Goal: Information Seeking & Learning: Learn about a topic

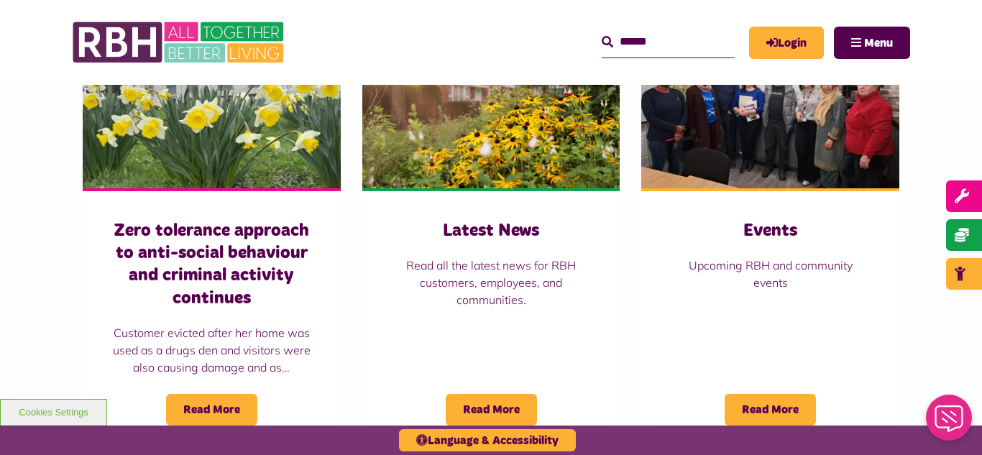
scroll to position [1035, 0]
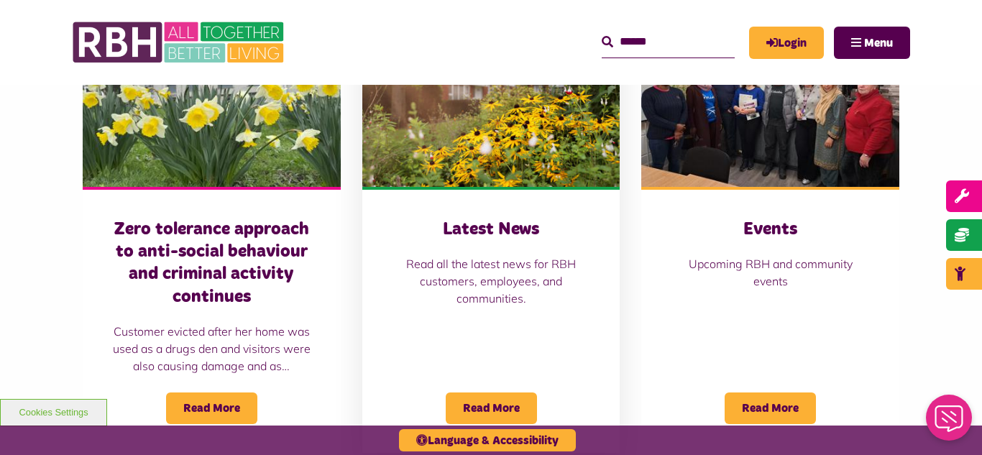
click at [481, 118] on img at bounding box center [491, 106] width 258 height 161
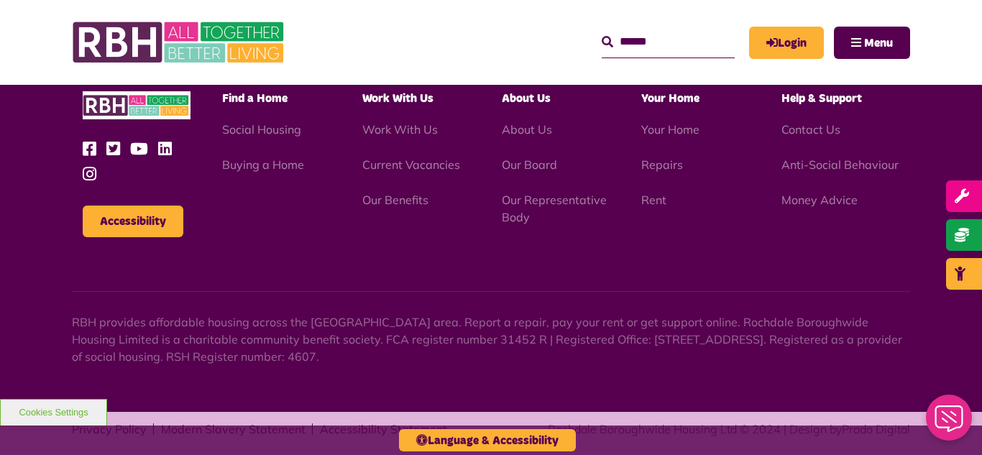
scroll to position [1564, 0]
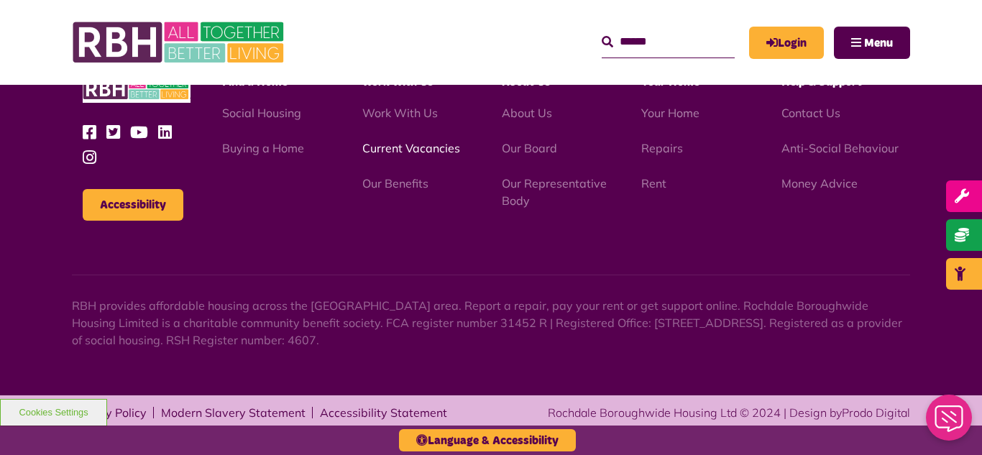
click at [400, 149] on link "Current Vacancies" at bounding box center [411, 148] width 98 height 14
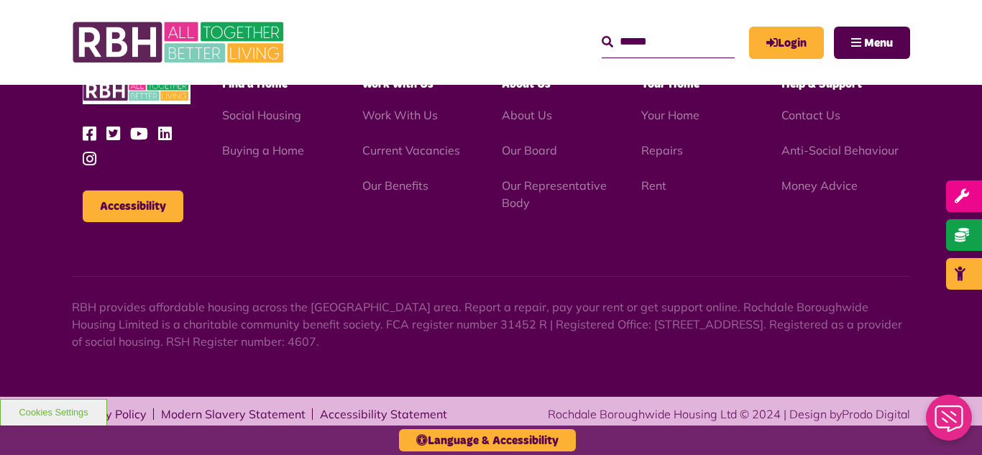
scroll to position [2375, 0]
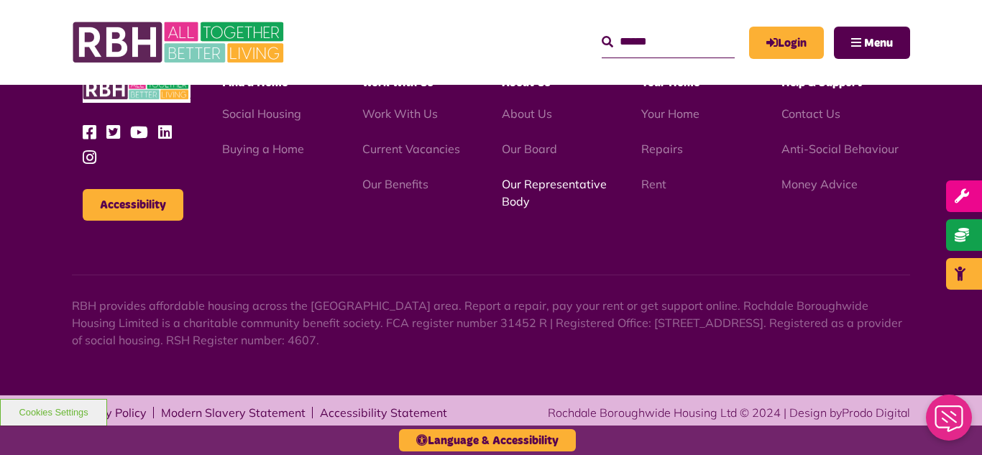
click at [530, 185] on link "Our Representative Body" at bounding box center [554, 193] width 105 height 32
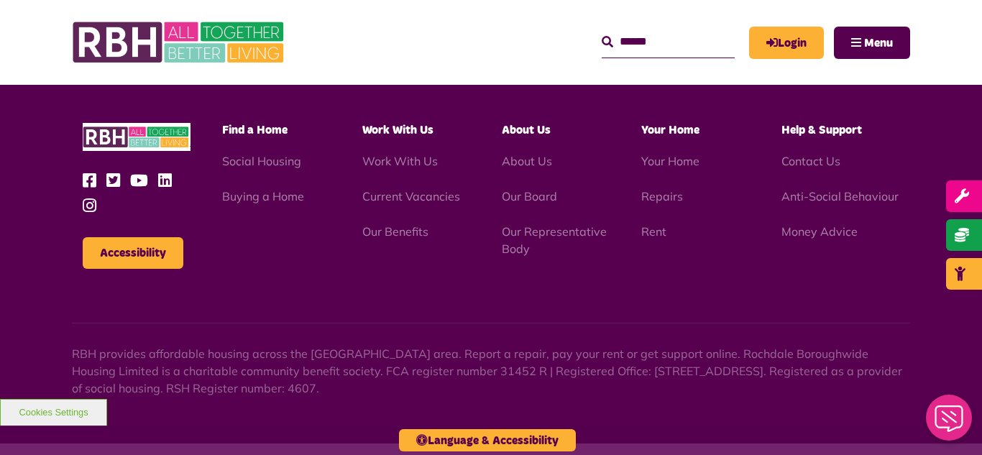
scroll to position [4172, 0]
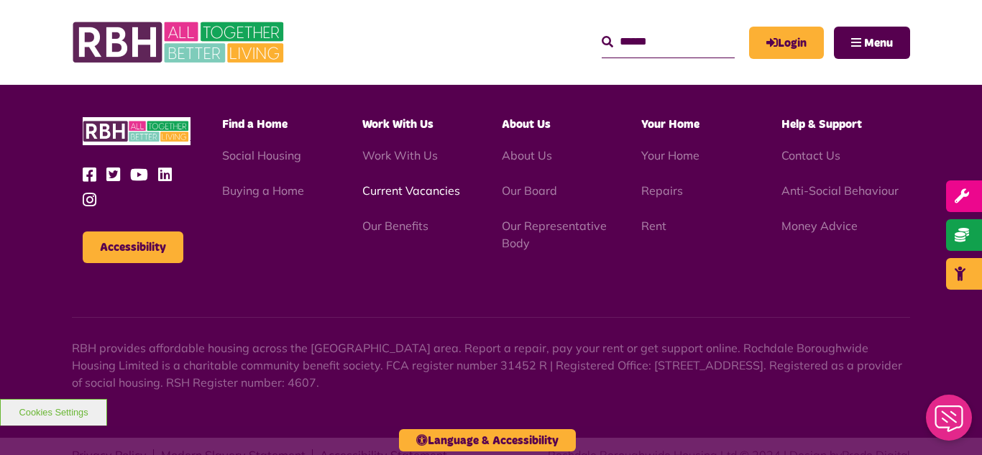
click at [420, 183] on link "Current Vacancies" at bounding box center [411, 190] width 98 height 14
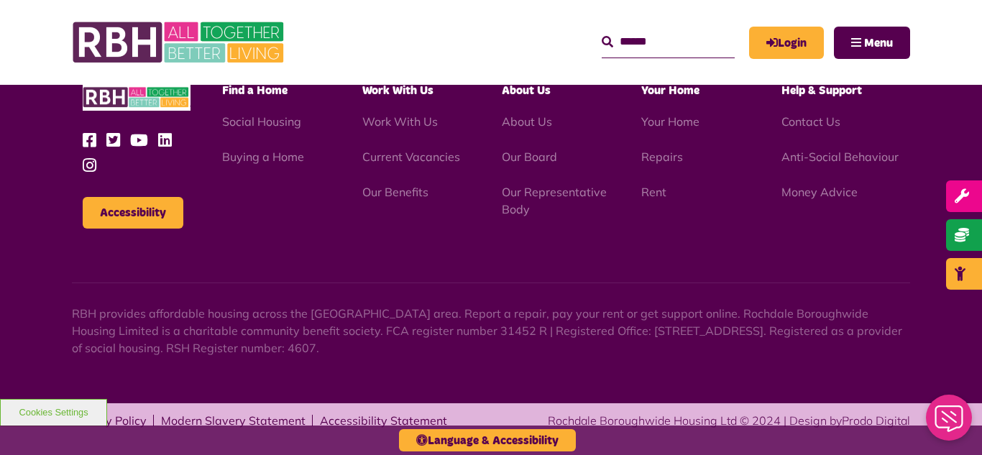
scroll to position [2375, 0]
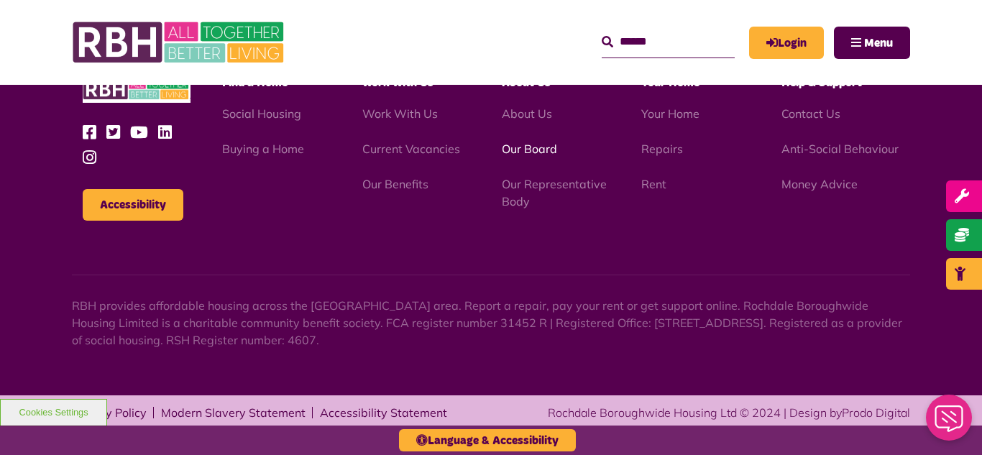
click at [540, 148] on link "Our Board" at bounding box center [529, 149] width 55 height 14
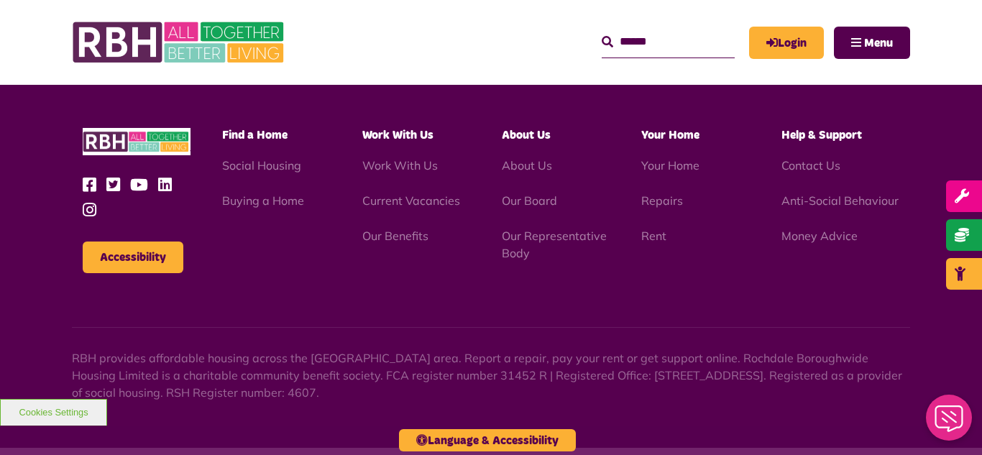
scroll to position [3774, 0]
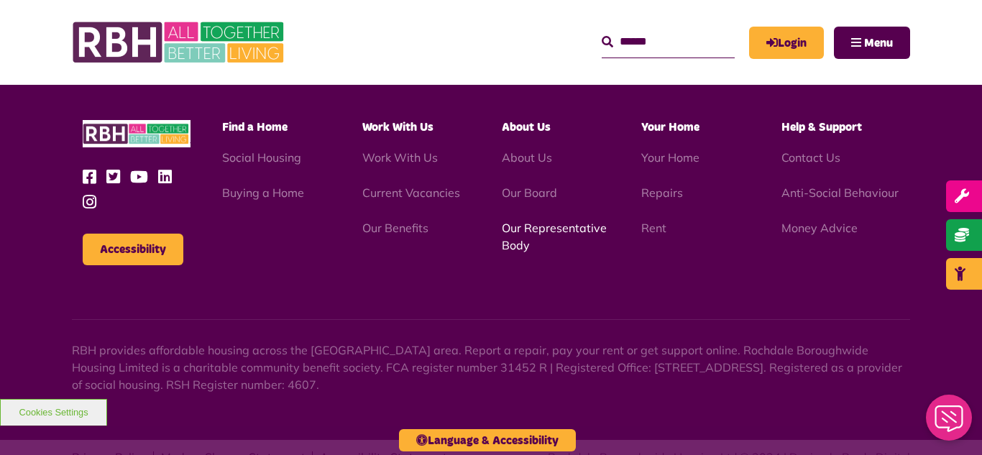
click at [543, 221] on link "Our Representative Body" at bounding box center [554, 237] width 105 height 32
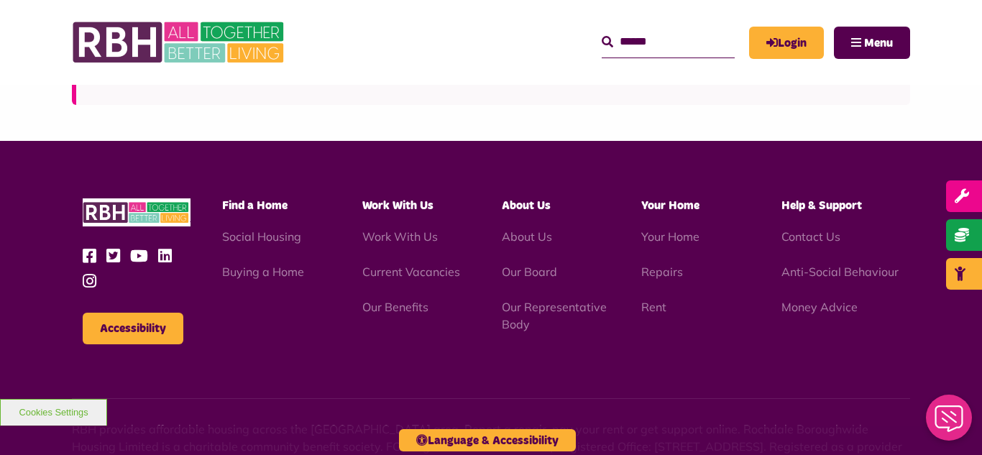
scroll to position [4172, 0]
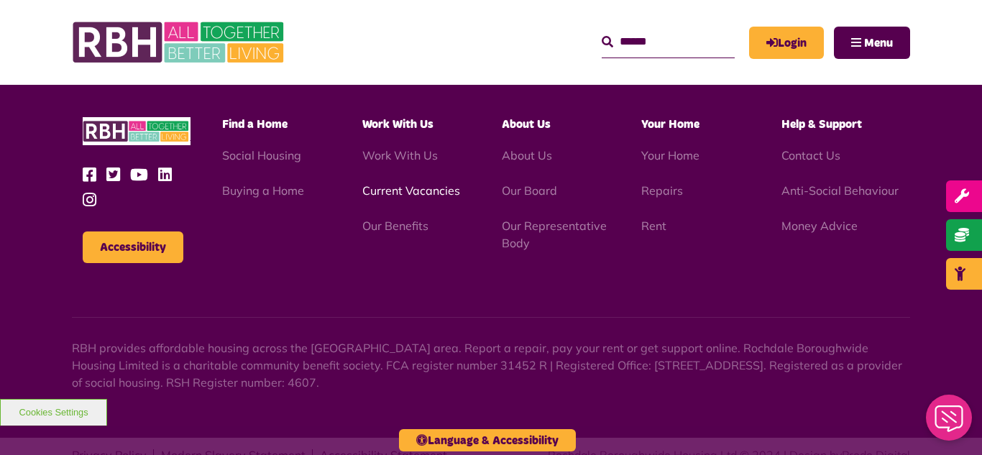
click at [410, 183] on link "Current Vacancies" at bounding box center [411, 190] width 98 height 14
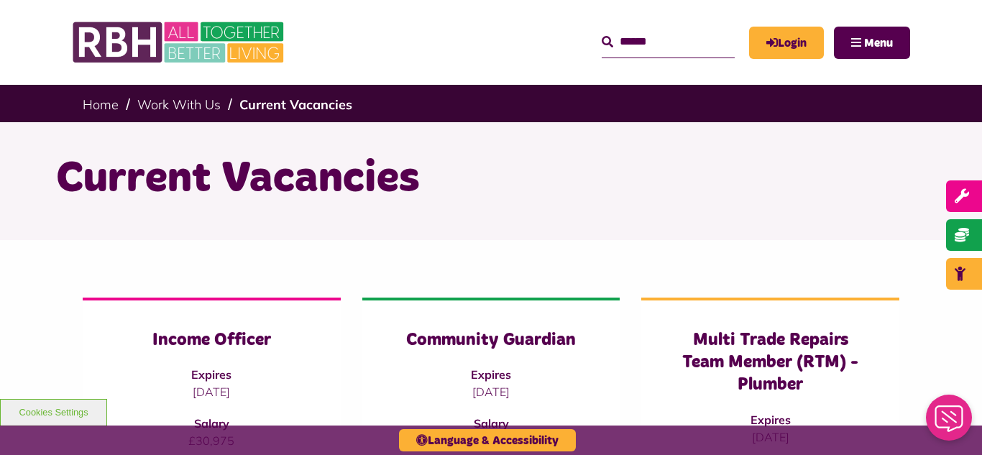
click at [41, 151] on div "Current Vacancies" at bounding box center [491, 181] width 982 height 118
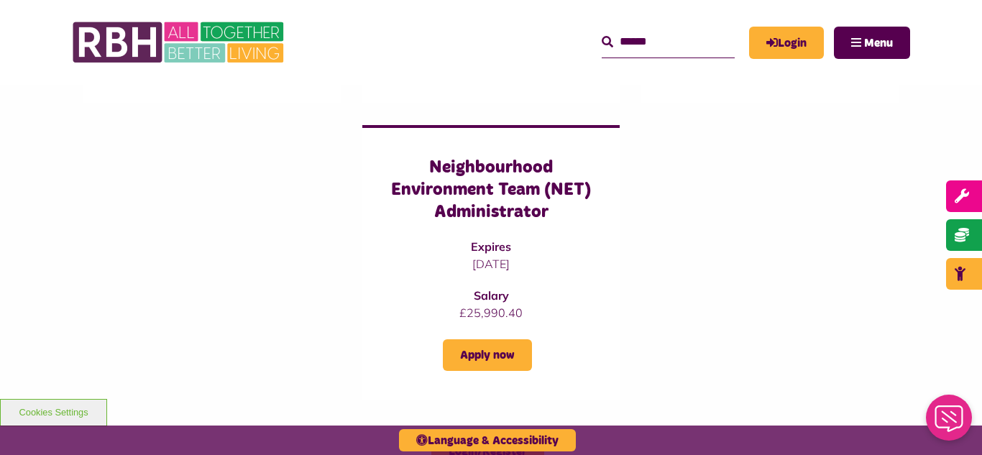
scroll to position [1236, 0]
